Goal: Information Seeking & Learning: Find specific page/section

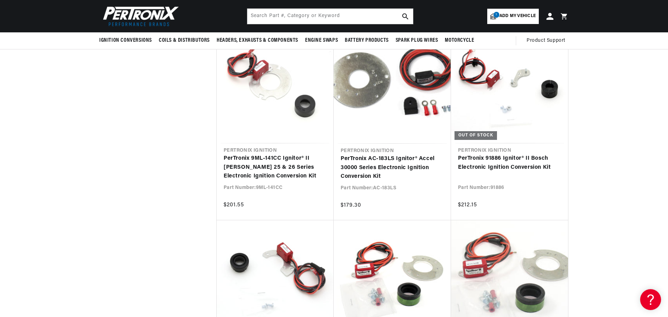
scroll to position [801, 0]
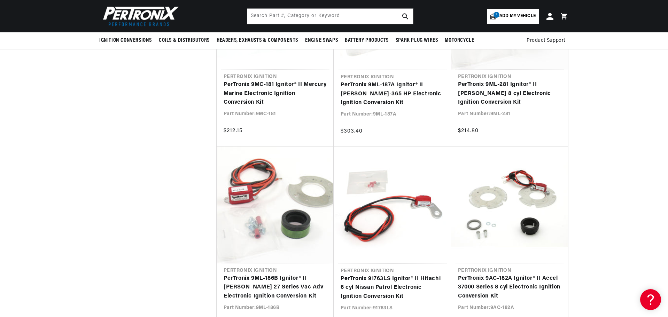
scroll to position [951, 0]
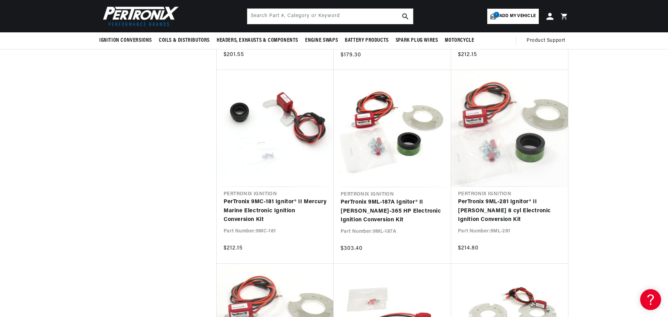
drag, startPoint x: 667, startPoint y: 121, endPoint x: 668, endPoint y: 88, distance: 33.8
drag, startPoint x: 630, startPoint y: 98, endPoint x: 629, endPoint y: 126, distance: 27.9
click at [629, 126] on div at bounding box center [334, 58] width 668 height 1646
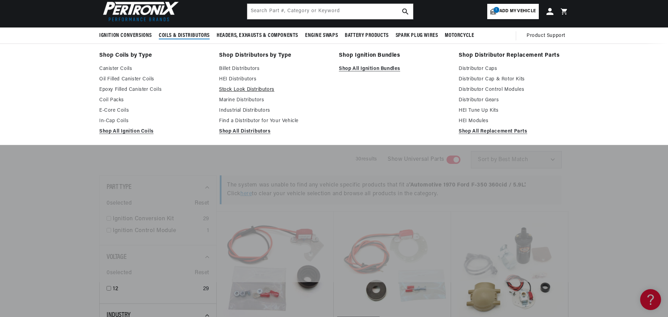
scroll to position [0, 0]
click at [260, 92] on link "Stock Look Distributors" at bounding box center [274, 90] width 110 height 8
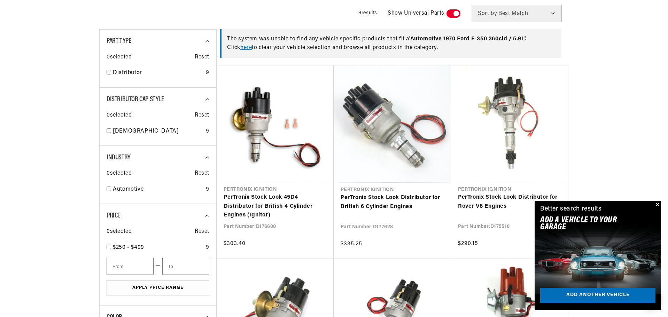
click at [657, 205] on button "Close" at bounding box center [656, 205] width 8 height 8
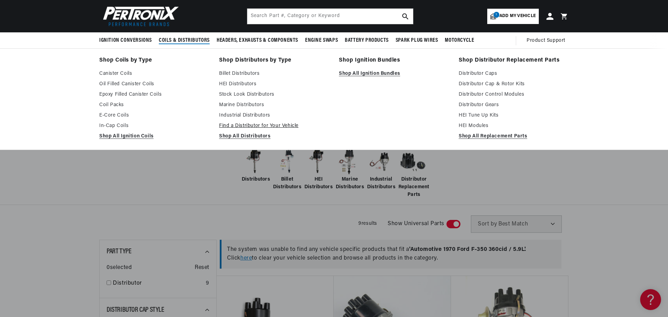
click at [254, 125] on link "Find a Distributor for Your Vehicle" at bounding box center [274, 126] width 110 height 8
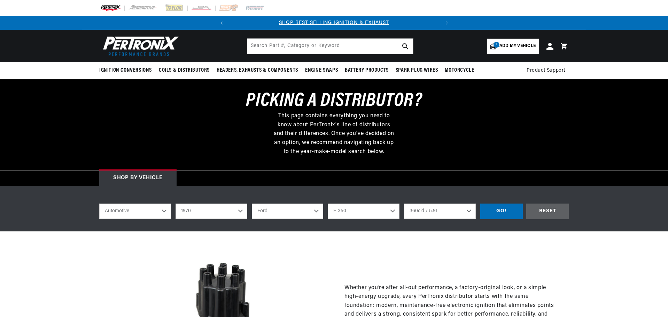
select select "1970"
select select "Ford"
select select "F-350"
select select "360cid-5.9L"
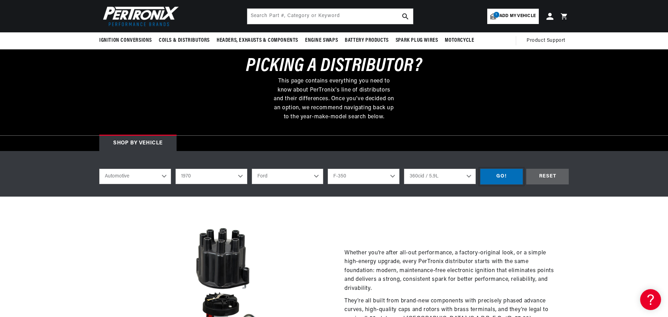
click at [506, 175] on div "GO!" at bounding box center [501, 177] width 42 height 16
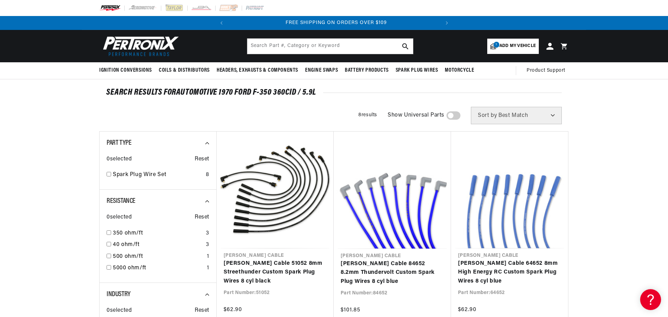
scroll to position [0, 211]
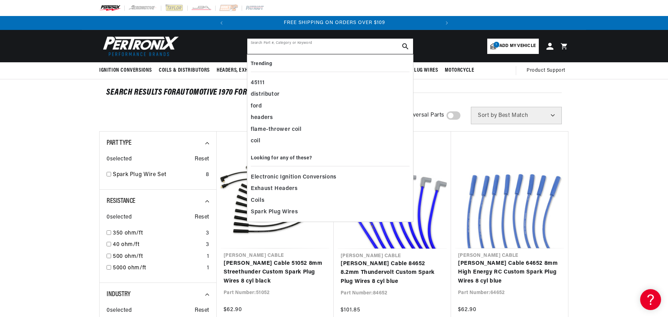
click at [273, 46] on input "text" at bounding box center [330, 46] width 166 height 15
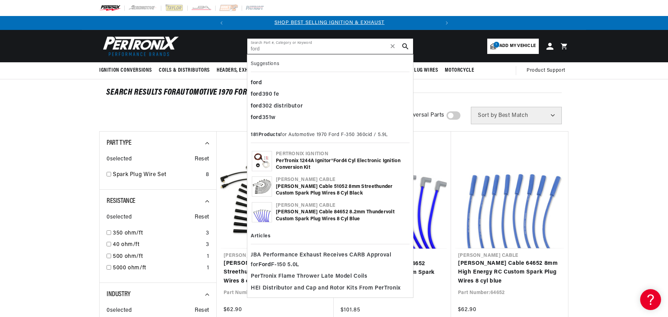
scroll to position [0, 0]
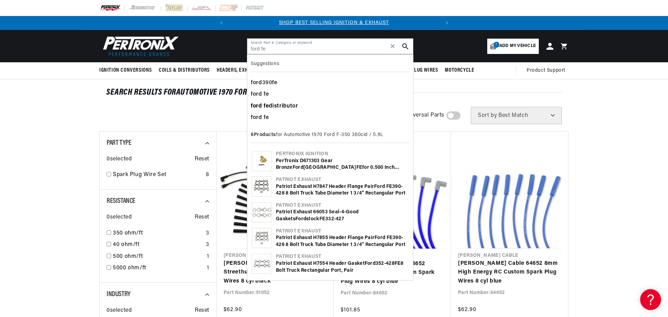
click at [282, 104] on div "ford fe distributor" at bounding box center [330, 107] width 159 height 12
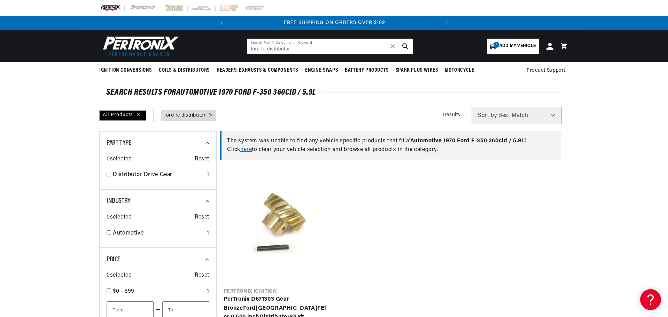
click at [302, 51] on input "ford fe distributor" at bounding box center [330, 46] width 166 height 15
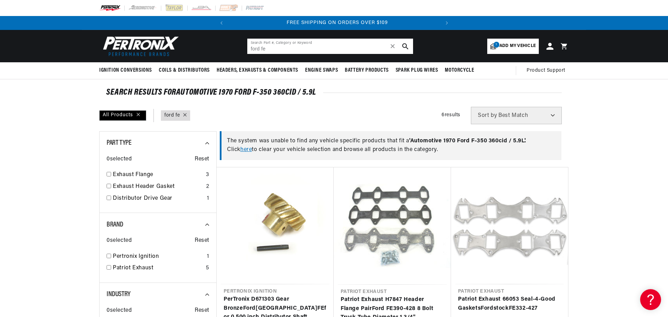
scroll to position [0, 211]
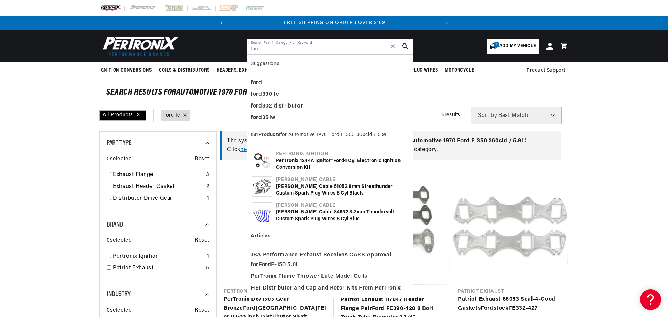
type input "ford"
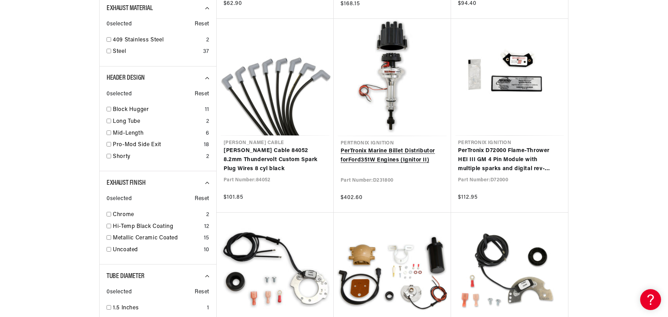
scroll to position [522, 0]
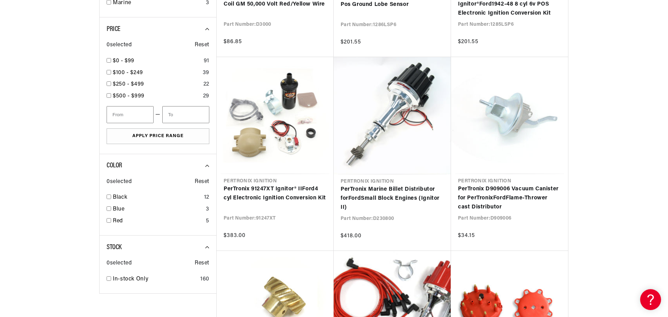
scroll to position [1253, 0]
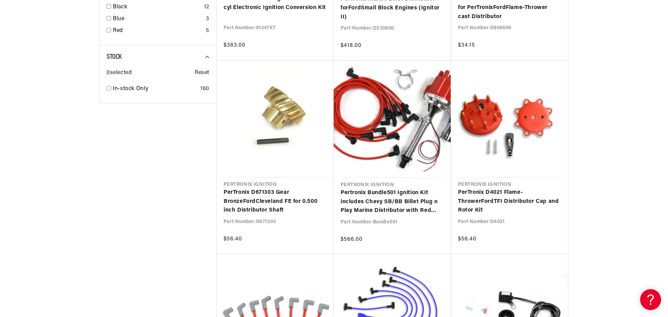
scroll to position [0, 211]
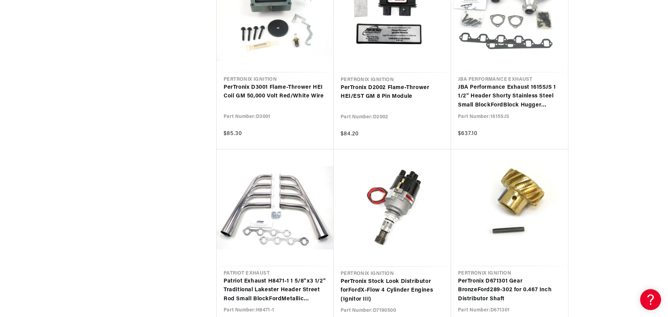
scroll to position [0, 211]
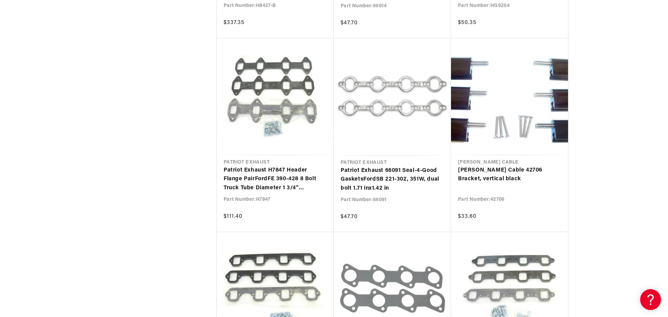
scroll to position [0, 211]
